Goal: Task Accomplishment & Management: Use online tool/utility

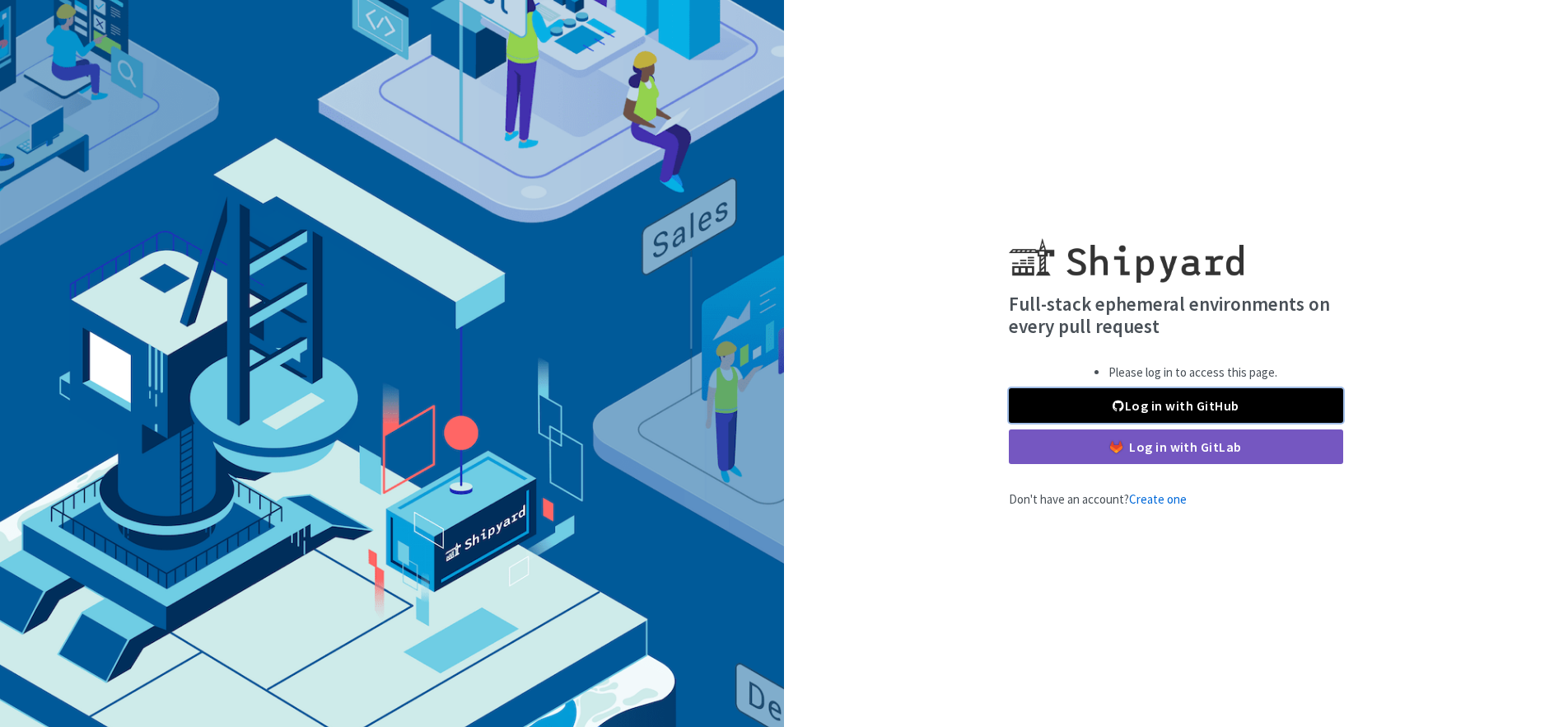
click at [1087, 405] on link "Log in with GitHub" at bounding box center [1176, 405] width 334 height 34
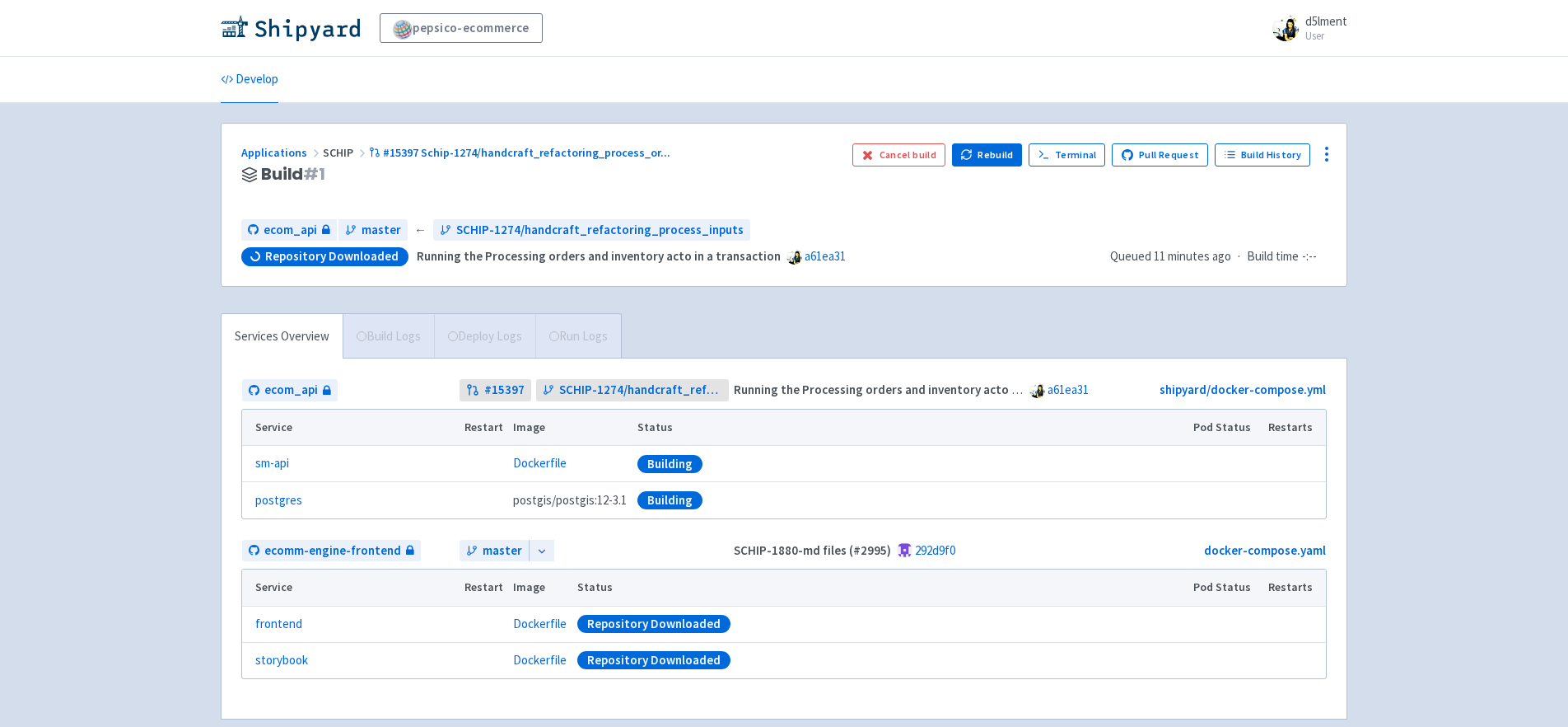
click at [1374, 501] on div "pepsico-ecommerce d5lment User Profile Sign out Develop" at bounding box center [784, 379] width 1568 height 759
click at [1457, 404] on div "pepsico-ecommerce d5lment User Profile Sign out Develop" at bounding box center [784, 379] width 1568 height 759
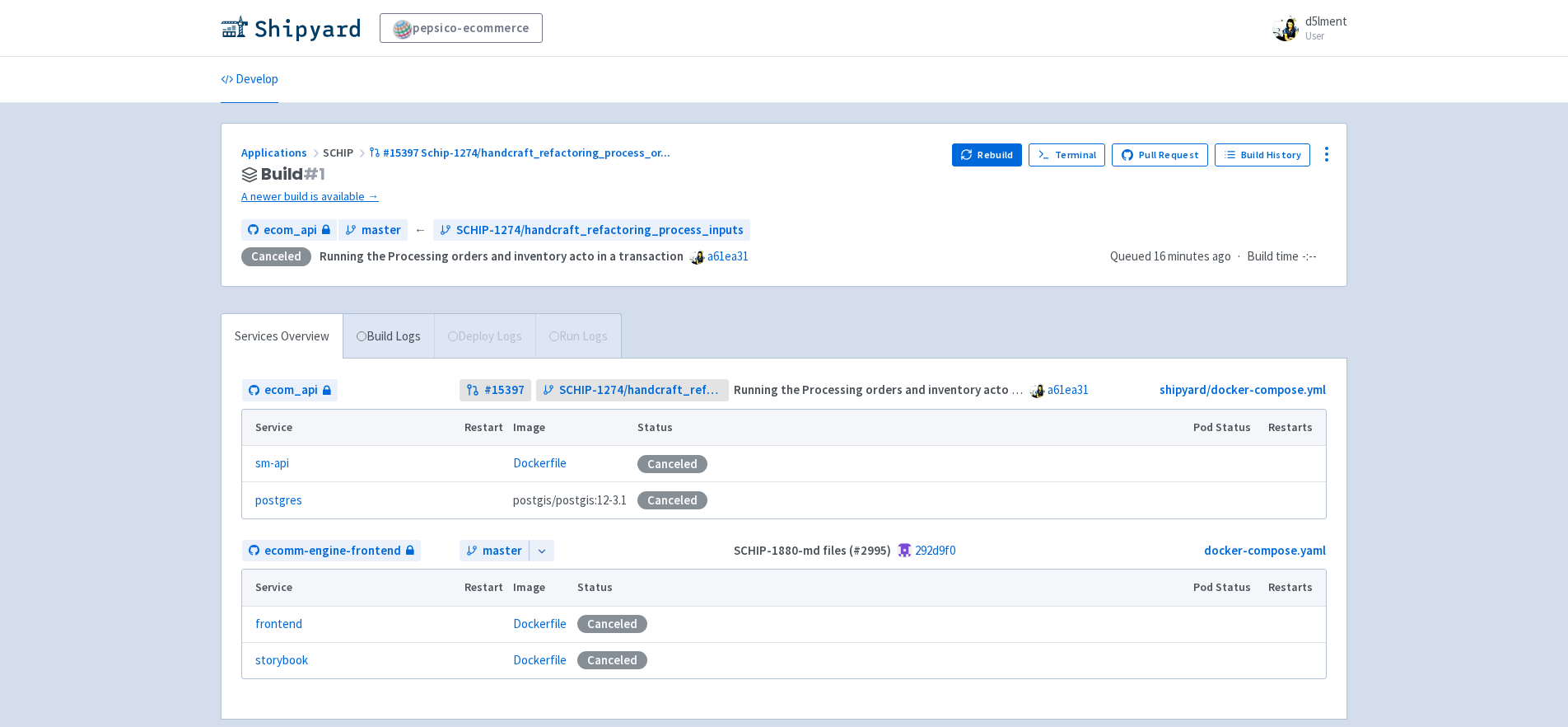
click at [1464, 286] on div "pepsico-ecommerce d5lment User Profile Sign out Develop" at bounding box center [784, 379] width 1568 height 759
click at [1002, 157] on button "Rebuild" at bounding box center [987, 155] width 71 height 23
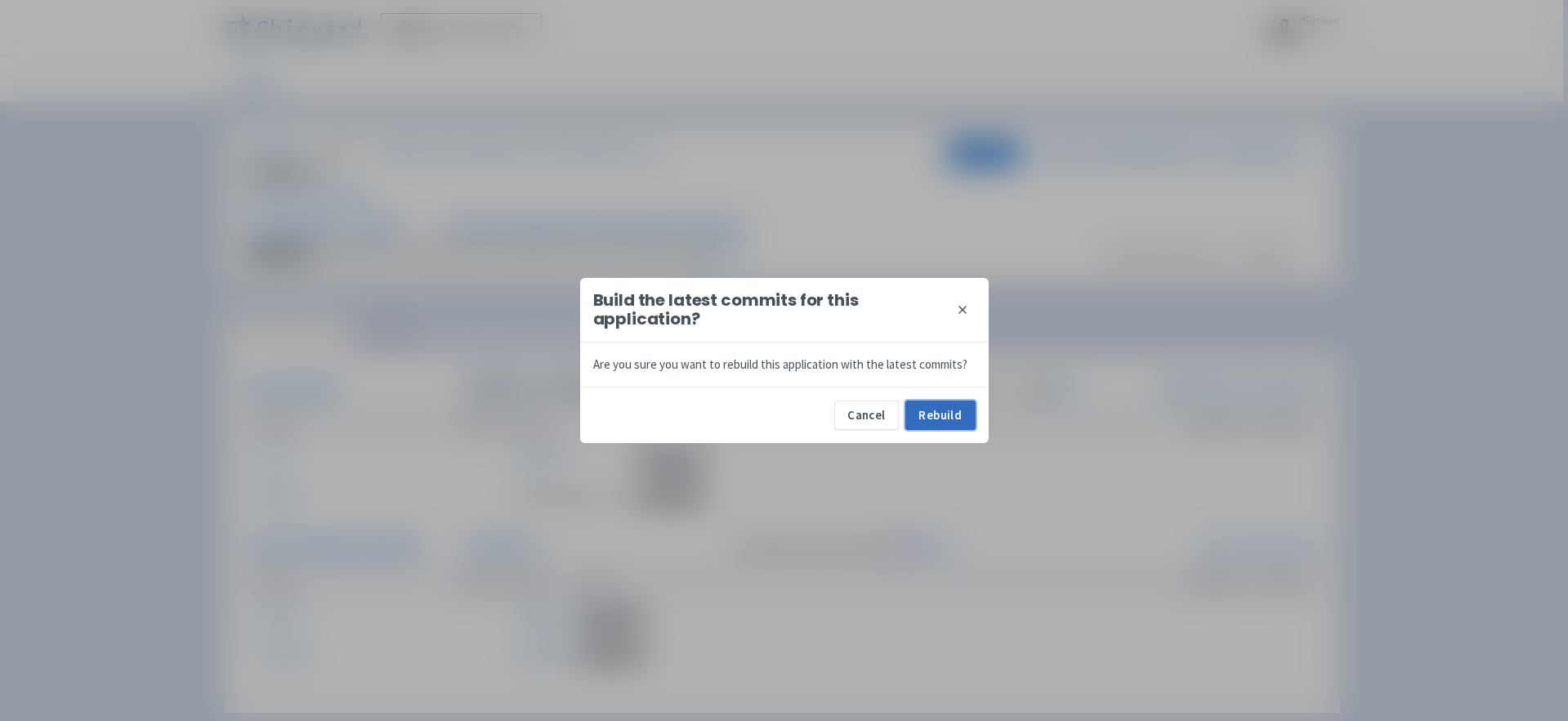
click at [959, 419] on button "Rebuild" at bounding box center [940, 414] width 71 height 29
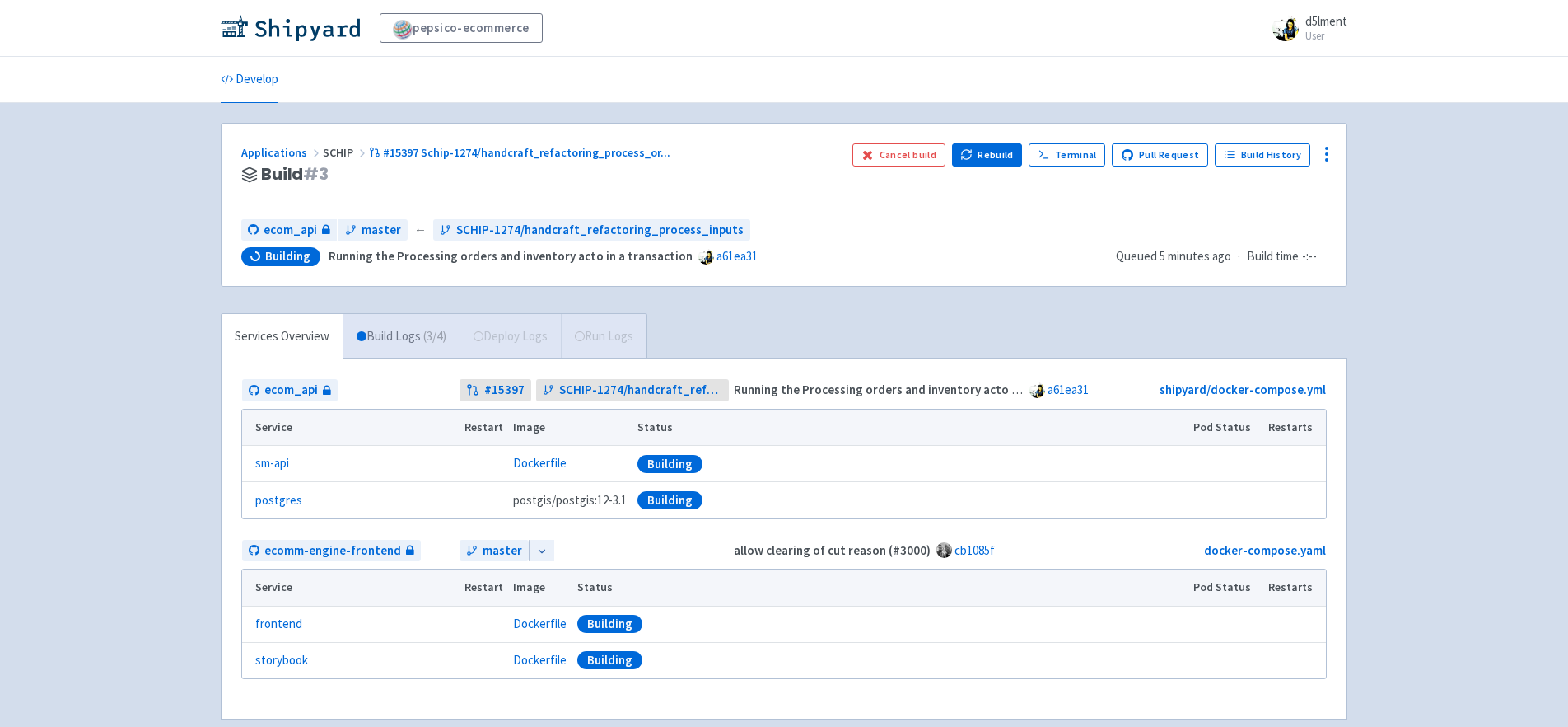
click at [397, 335] on link "Build Logs ( 3 / 4 )" at bounding box center [401, 336] width 116 height 45
